Goal: Task Accomplishment & Management: Manage account settings

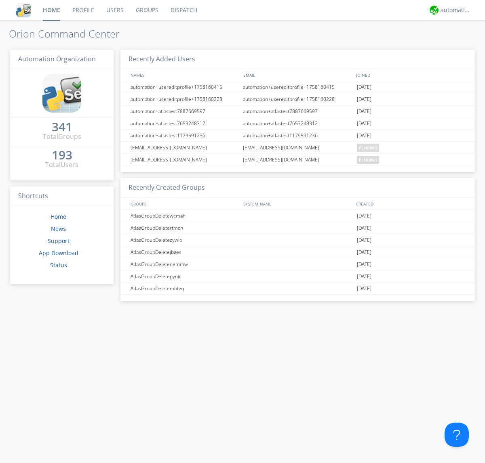
click at [146, 10] on link "Groups" at bounding box center [147, 10] width 35 height 20
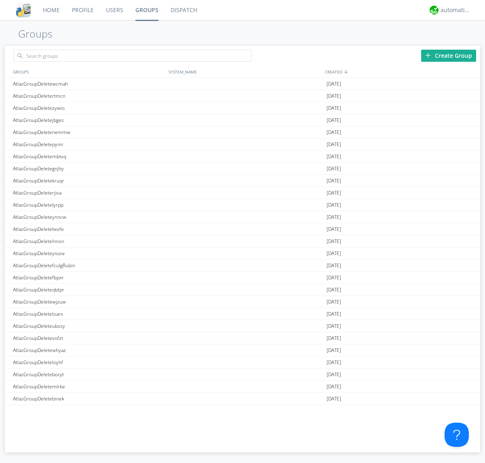
click at [448, 55] on div "Create Group" at bounding box center [448, 56] width 55 height 12
click at [146, 10] on link "Groups" at bounding box center [146, 10] width 35 height 20
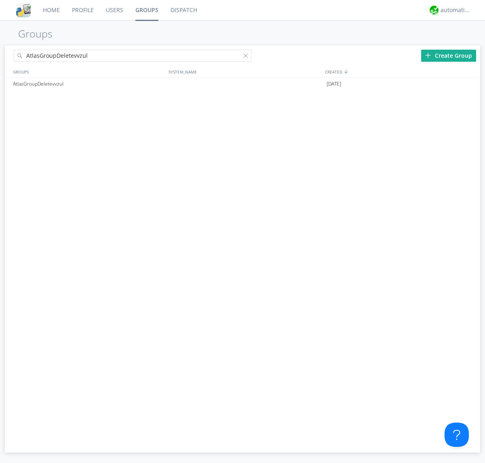
type input "AtlasGroupDeletevvzul"
click at [247, 57] on div at bounding box center [247, 57] width 8 height 8
type input "AtlasGroupDeletevvzul"
click at [88, 84] on div "AtlasGroupDeletevvzul" at bounding box center [88, 84] width 155 height 12
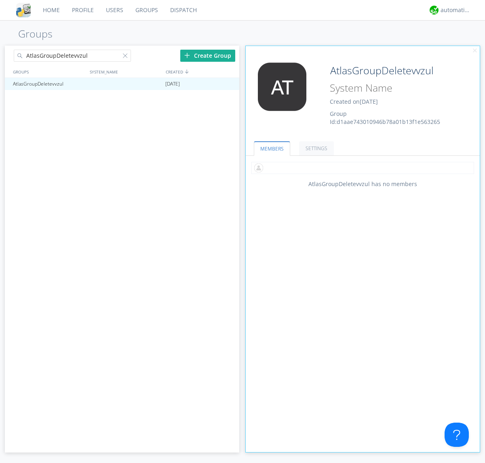
click at [362, 168] on input "text" at bounding box center [362, 168] width 222 height 12
type input "automation+atlas0005"
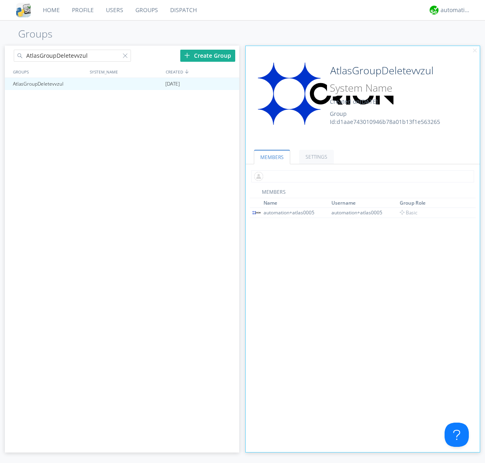
click at [361, 176] on input "text" at bounding box center [362, 176] width 222 height 12
type input "automation+atlas0004"
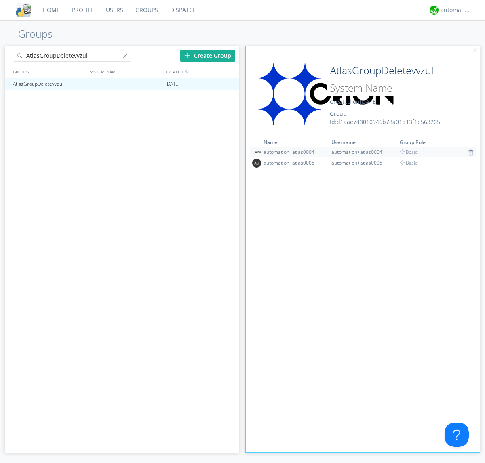
click at [468, 152] on img at bounding box center [471, 152] width 6 height 6
click at [229, 84] on div at bounding box center [229, 84] width 8 height 6
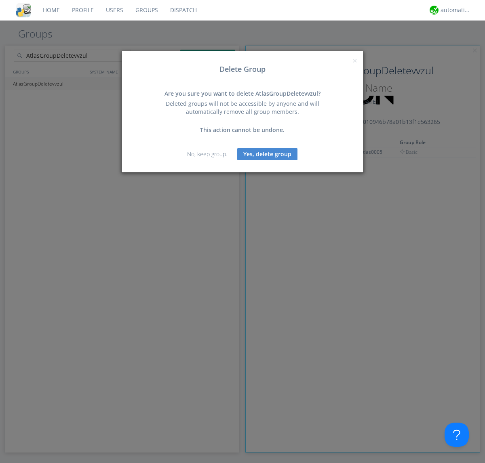
click at [267, 154] on button "Yes, delete group" at bounding box center [267, 154] width 60 height 12
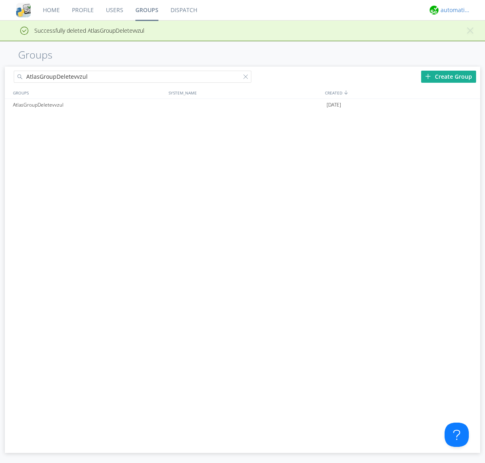
click at [453, 10] on div "automation+atlas" at bounding box center [455, 10] width 30 height 8
